Goal: Task Accomplishment & Management: Use online tool/utility

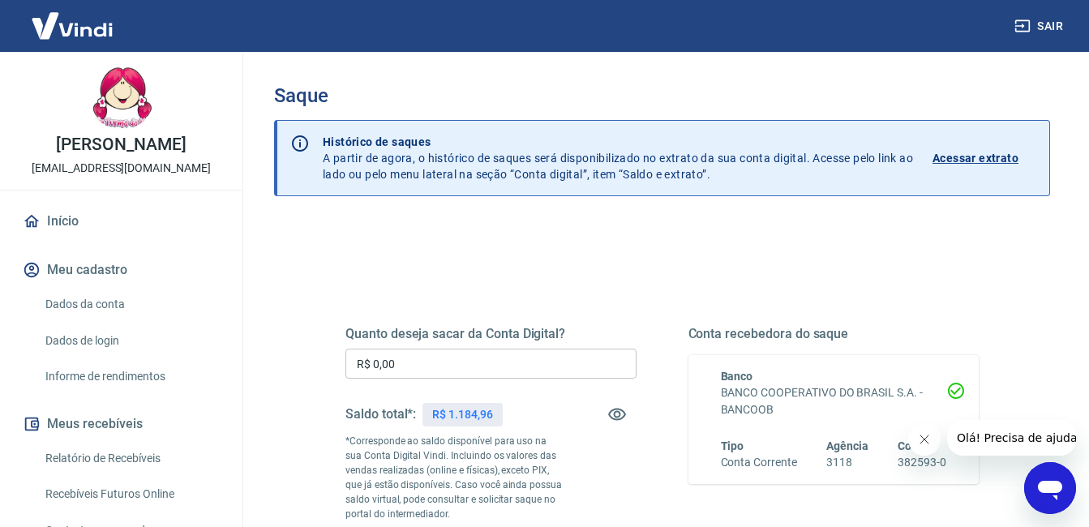
click at [411, 363] on input "R$ 0,00" at bounding box center [491, 364] width 291 height 30
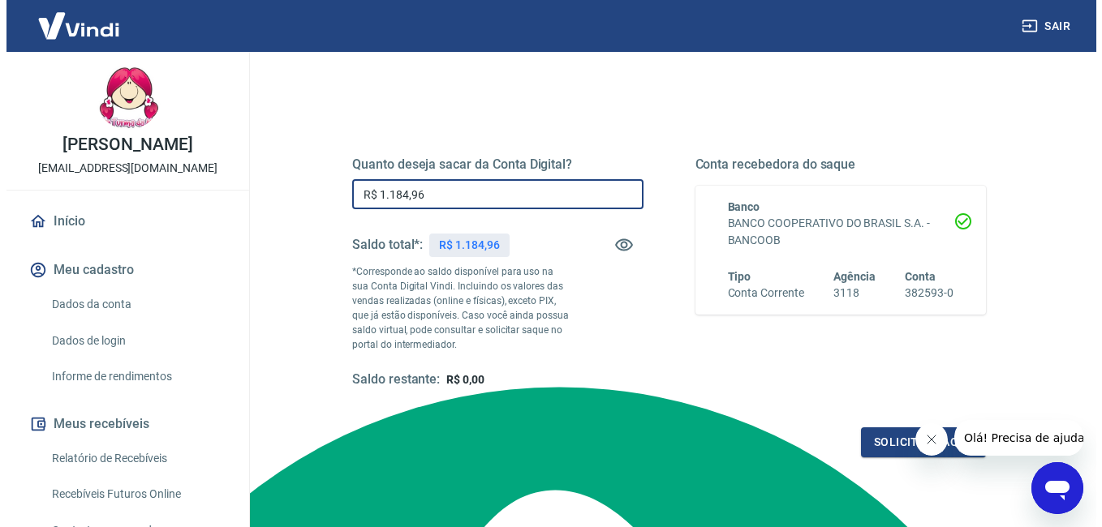
scroll to position [290, 0]
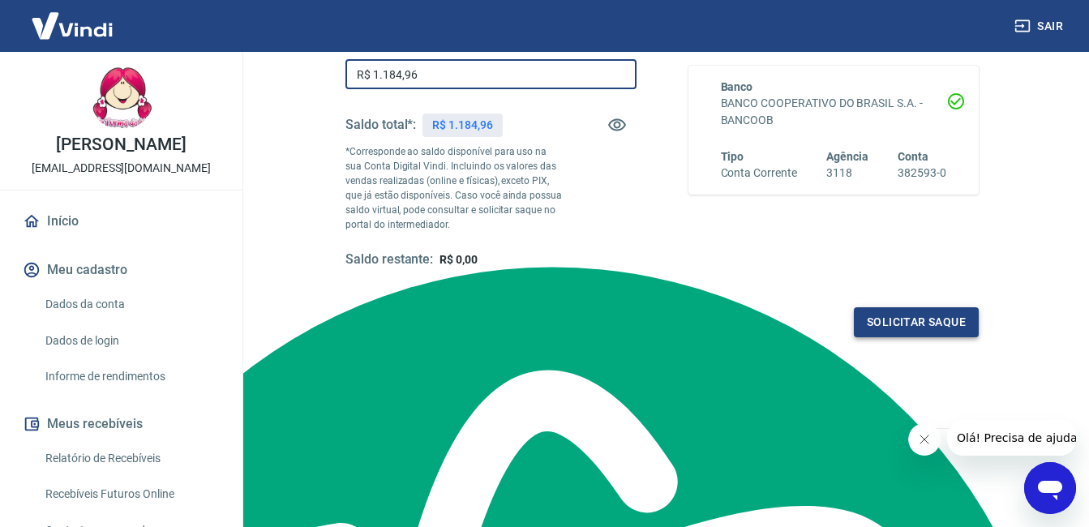
type input "R$ 1.184,96"
click at [917, 324] on button "Solicitar saque" at bounding box center [916, 322] width 125 height 30
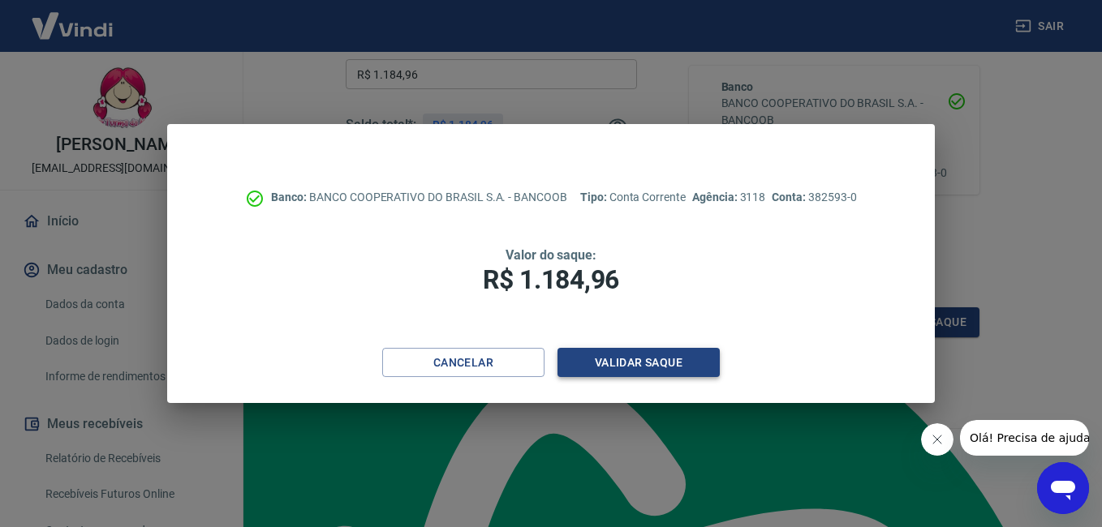
click at [677, 366] on button "Validar saque" at bounding box center [638, 363] width 162 height 30
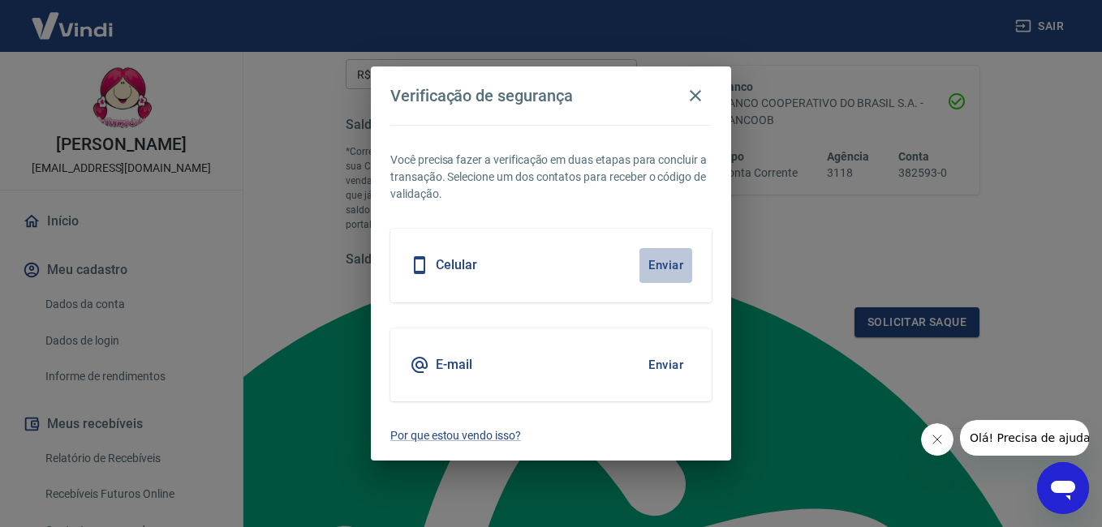
click at [655, 272] on button "Enviar" at bounding box center [665, 265] width 53 height 34
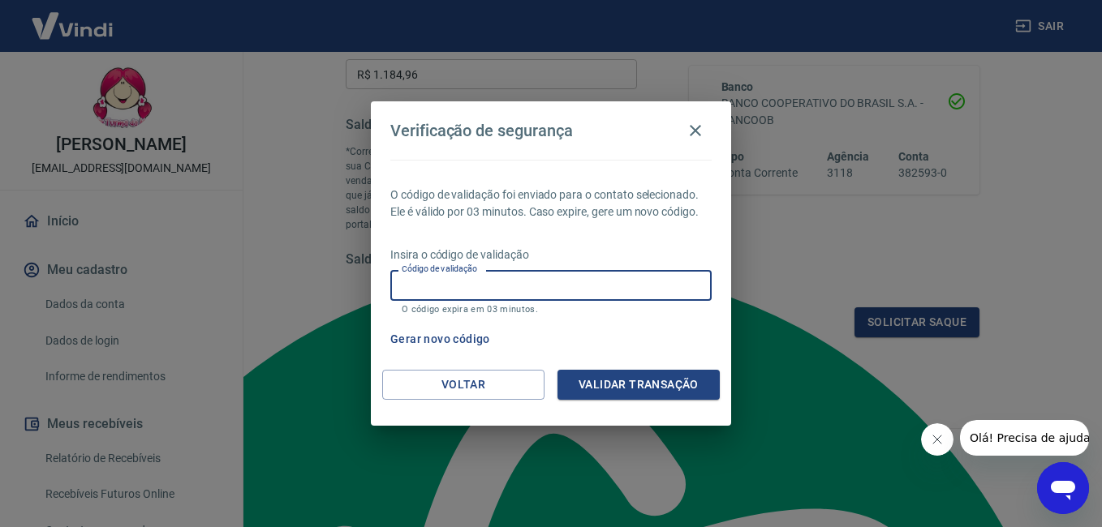
click at [436, 285] on input "Código de validação" at bounding box center [550, 285] width 321 height 30
type input "955714"
click at [602, 385] on button "Validar transação" at bounding box center [638, 385] width 162 height 30
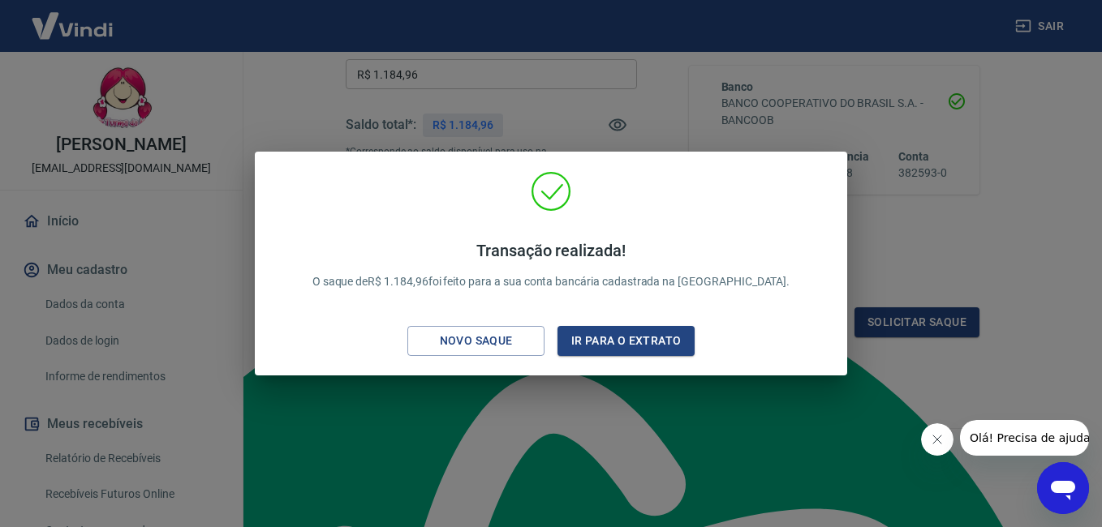
click at [935, 430] on button "Fechar mensagem da empresa" at bounding box center [936, 439] width 32 height 32
click at [794, 435] on div "Transação realizada! O saque de R$ 1.184,96 foi feito para a sua conta bancária…" at bounding box center [551, 263] width 1102 height 527
